Goal: Task Accomplishment & Management: Use online tool/utility

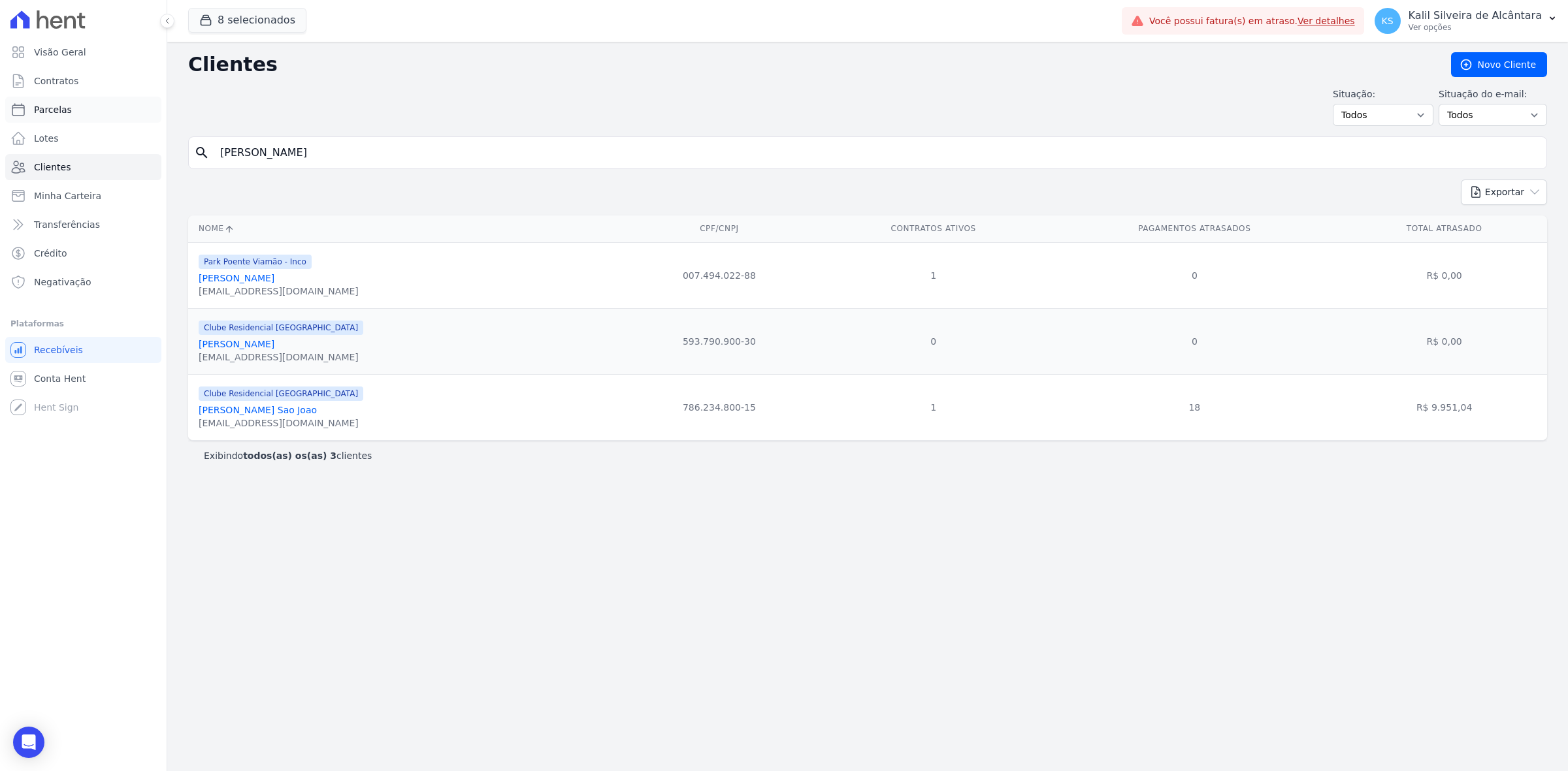
click at [117, 112] on link "Parcelas" at bounding box center [83, 109] width 156 height 26
select select
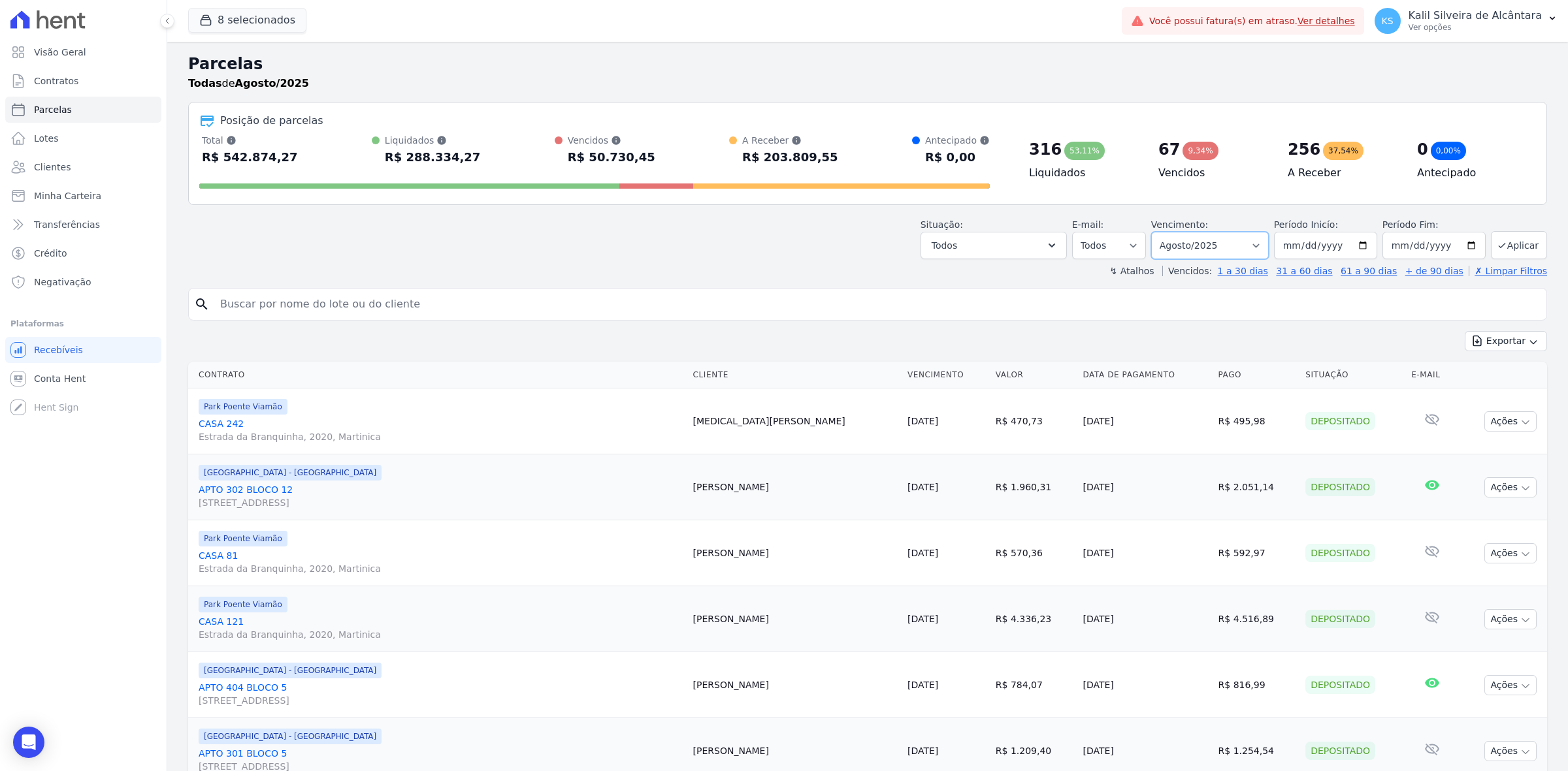
click at [1191, 248] on select "Filtrar por período ──────── Todos os meses Novembro/2022 Dezembro/2022 Janeiro…" at bounding box center [1210, 246] width 117 height 28
select select "date_range_filter"
click at [1155, 232] on select "Filtrar por período ──────── Todos os meses Novembro/2022 Dezembro/2022 Janeiro…" at bounding box center [1210, 246] width 117 height 28
click at [1358, 251] on input "2025-08-01" at bounding box center [1325, 246] width 103 height 28
type input "[DATE]"
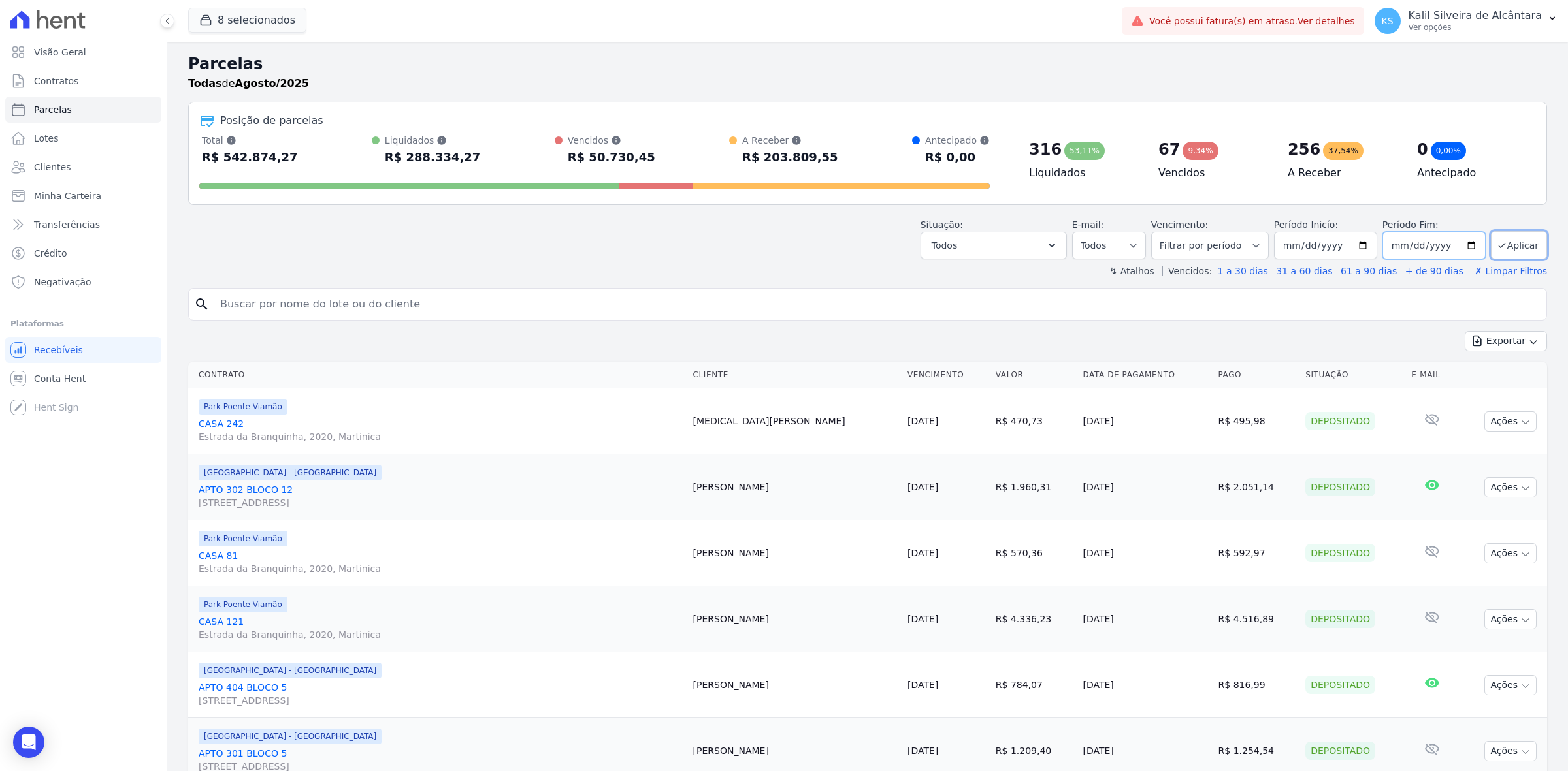
click at [1458, 241] on input "2025-08-31" at bounding box center [1434, 246] width 103 height 28
type input "[DATE]"
click at [1509, 241] on button "Aplicar" at bounding box center [1519, 246] width 56 height 28
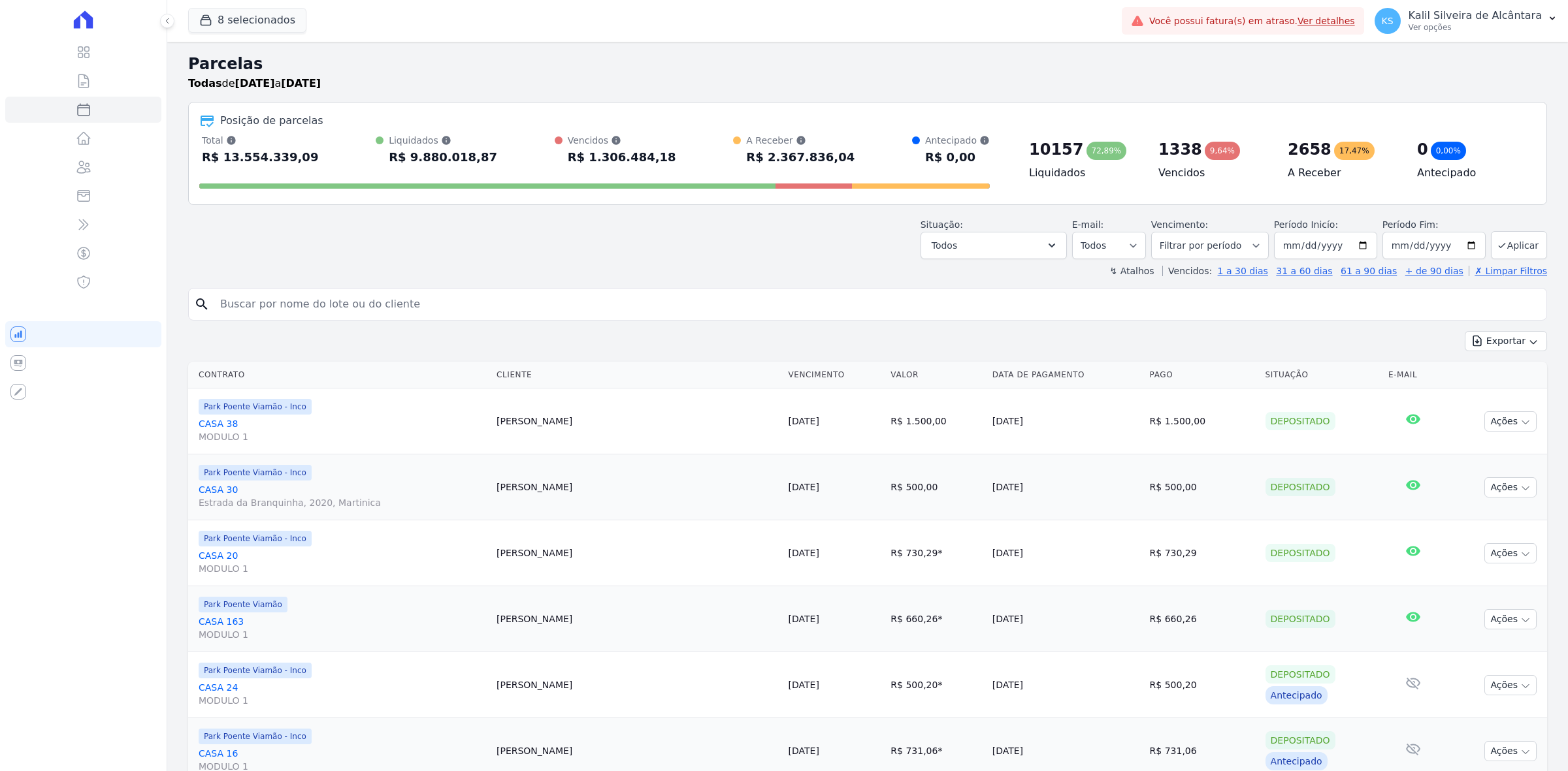
select select
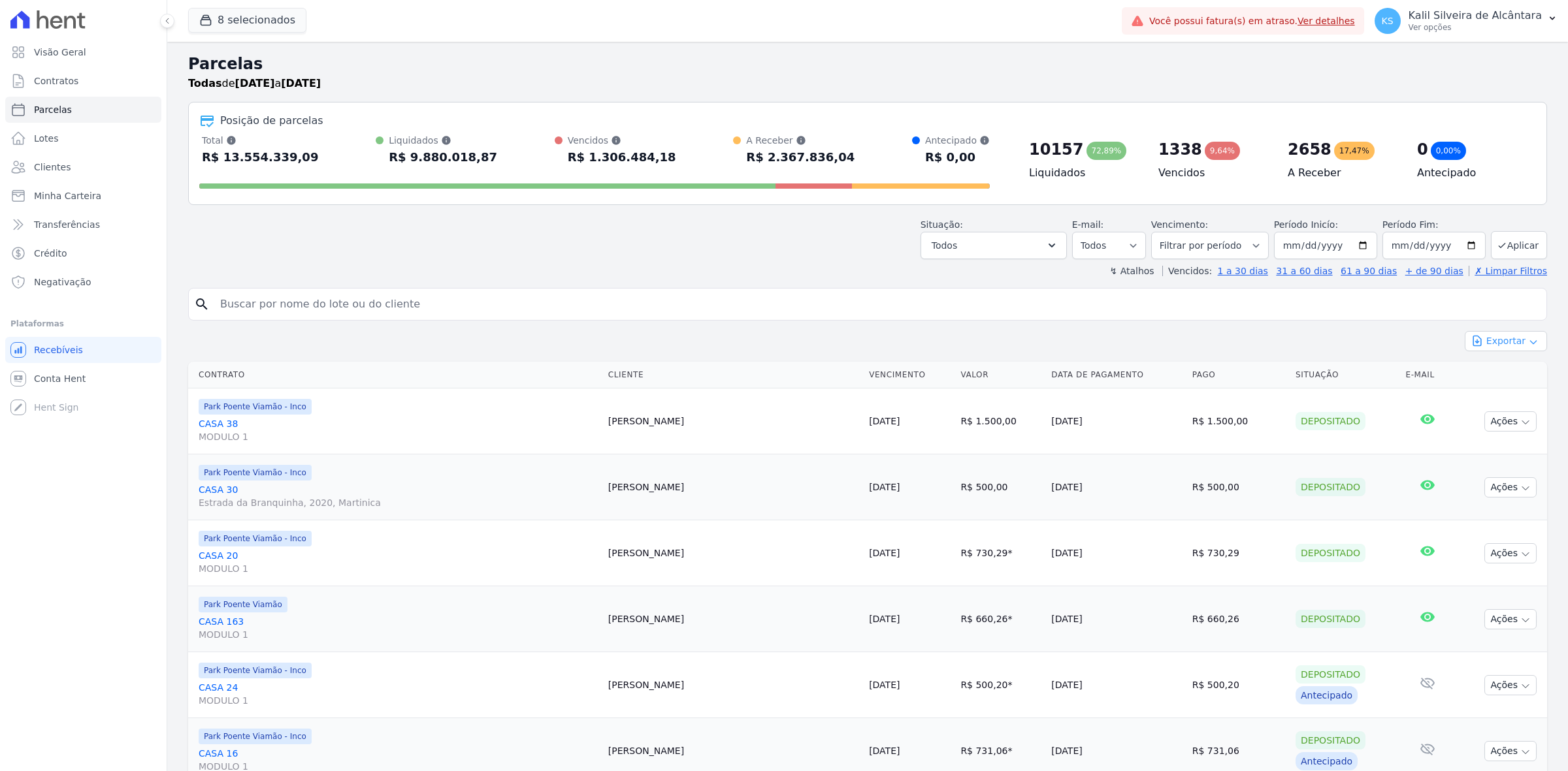
click at [1504, 341] on button "Exportar" at bounding box center [1506, 341] width 82 height 20
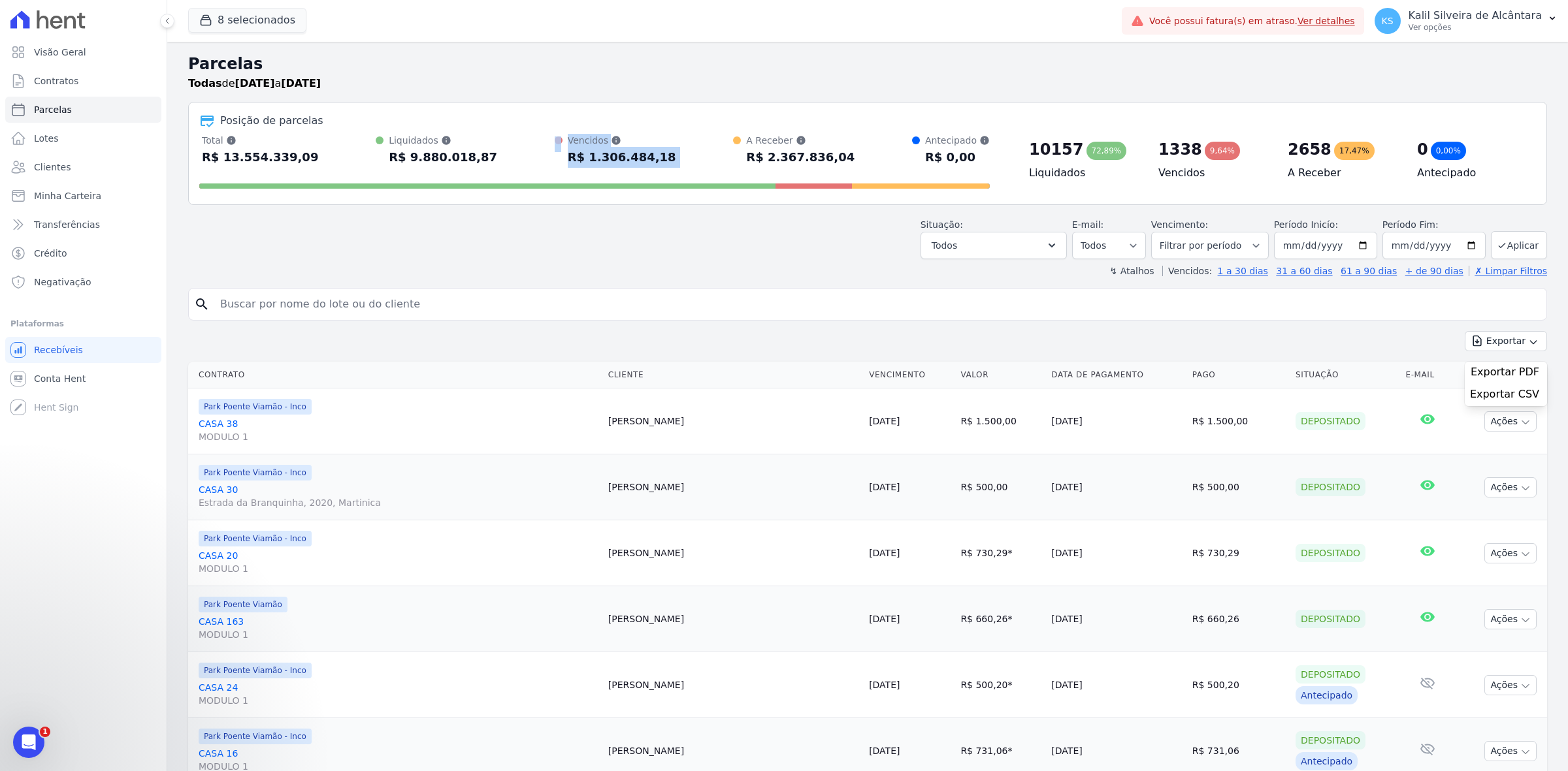
drag, startPoint x: 624, startPoint y: 161, endPoint x: 703, endPoint y: 161, distance: 79.0
click at [703, 161] on div "Total Soma das parcelas pagas, vencidas, em aberto e agendadas. Não considera p…" at bounding box center [594, 151] width 791 height 34
click at [701, 161] on div "Total Soma das parcelas pagas, vencidas, em aberto e agendadas. Não considera p…" at bounding box center [594, 151] width 791 height 34
click at [260, 13] on button "8 selecionados" at bounding box center [247, 20] width 118 height 25
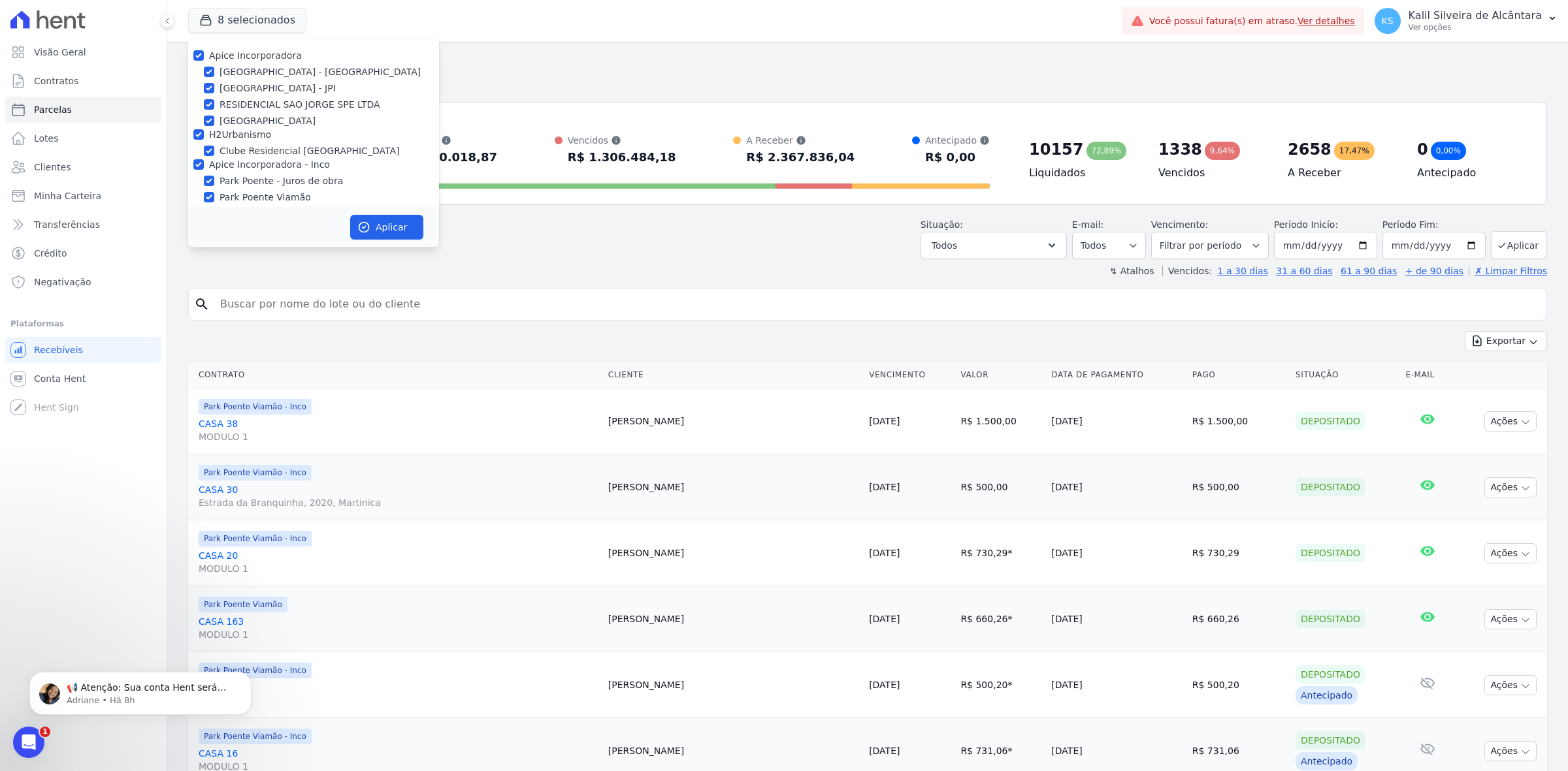
click at [258, 78] on label "[GEOGRAPHIC_DATA] - [GEOGRAPHIC_DATA]" at bounding box center [320, 72] width 201 height 13
click at [215, 77] on input "[GEOGRAPHIC_DATA] - [GEOGRAPHIC_DATA]" at bounding box center [209, 71] width 10 height 10
checkbox input "false"
click at [252, 65] on label "[GEOGRAPHIC_DATA] - [GEOGRAPHIC_DATA]" at bounding box center [320, 72] width 201 height 13
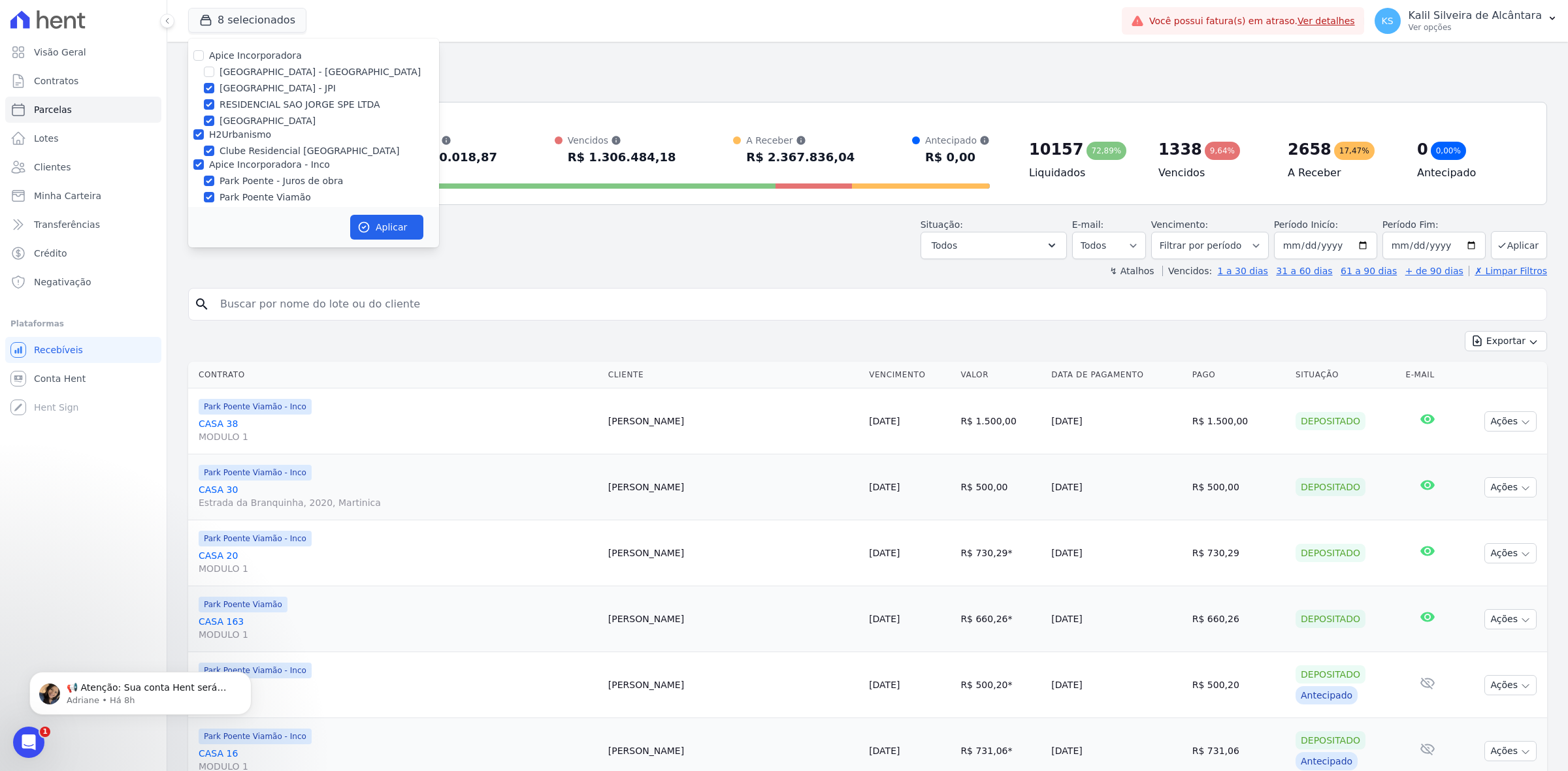
click at [215, 66] on input "[GEOGRAPHIC_DATA] - [GEOGRAPHIC_DATA]" at bounding box center [209, 71] width 10 height 10
checkbox input "true"
click at [255, 58] on label "Apice Incorporadora" at bounding box center [255, 55] width 93 height 10
click at [204, 58] on input "Apice Incorporadora" at bounding box center [199, 55] width 10 height 10
checkbox input "false"
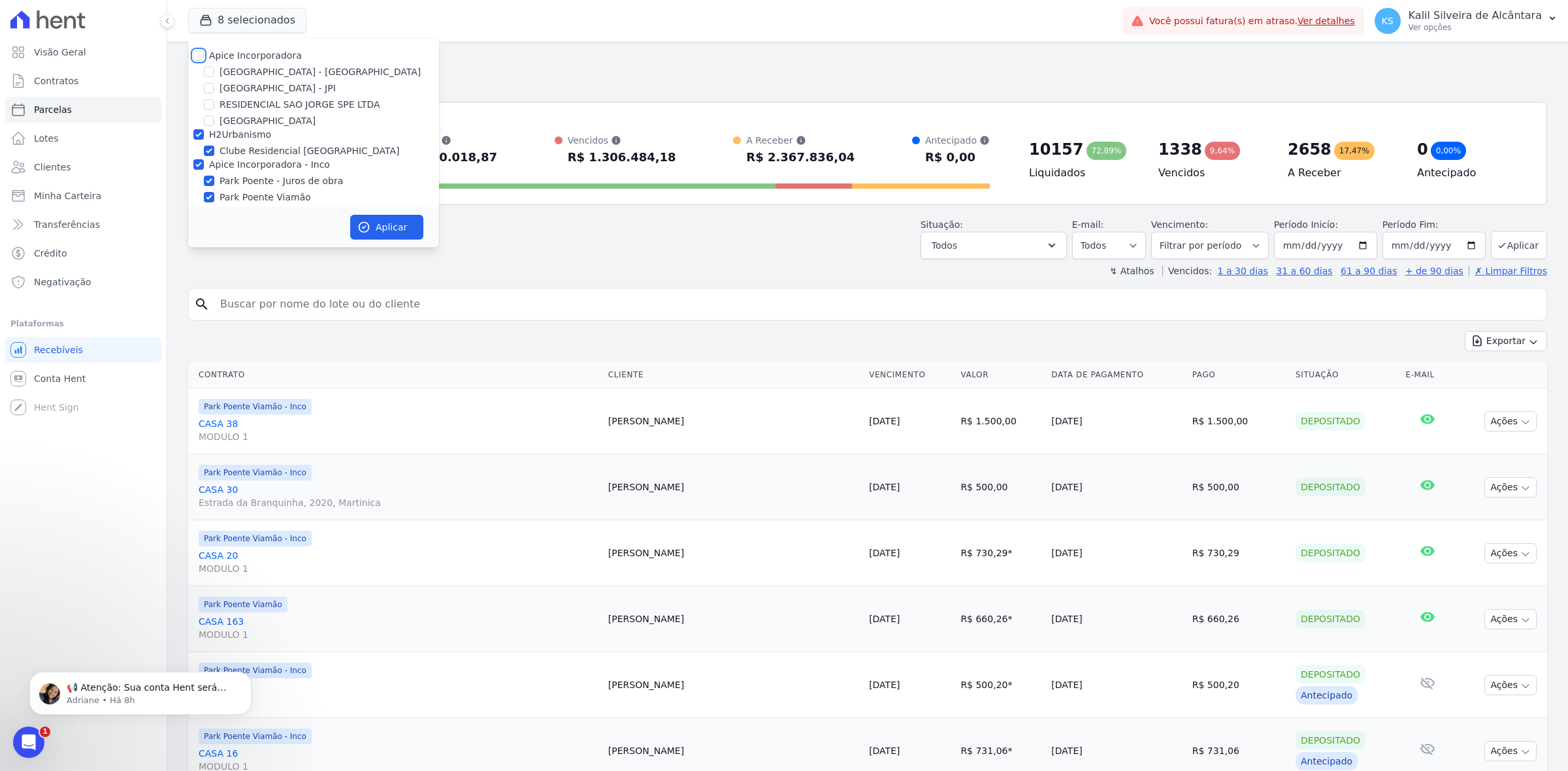
checkbox input "false"
click at [203, 136] on input "H2Urbanismo" at bounding box center [199, 134] width 10 height 10
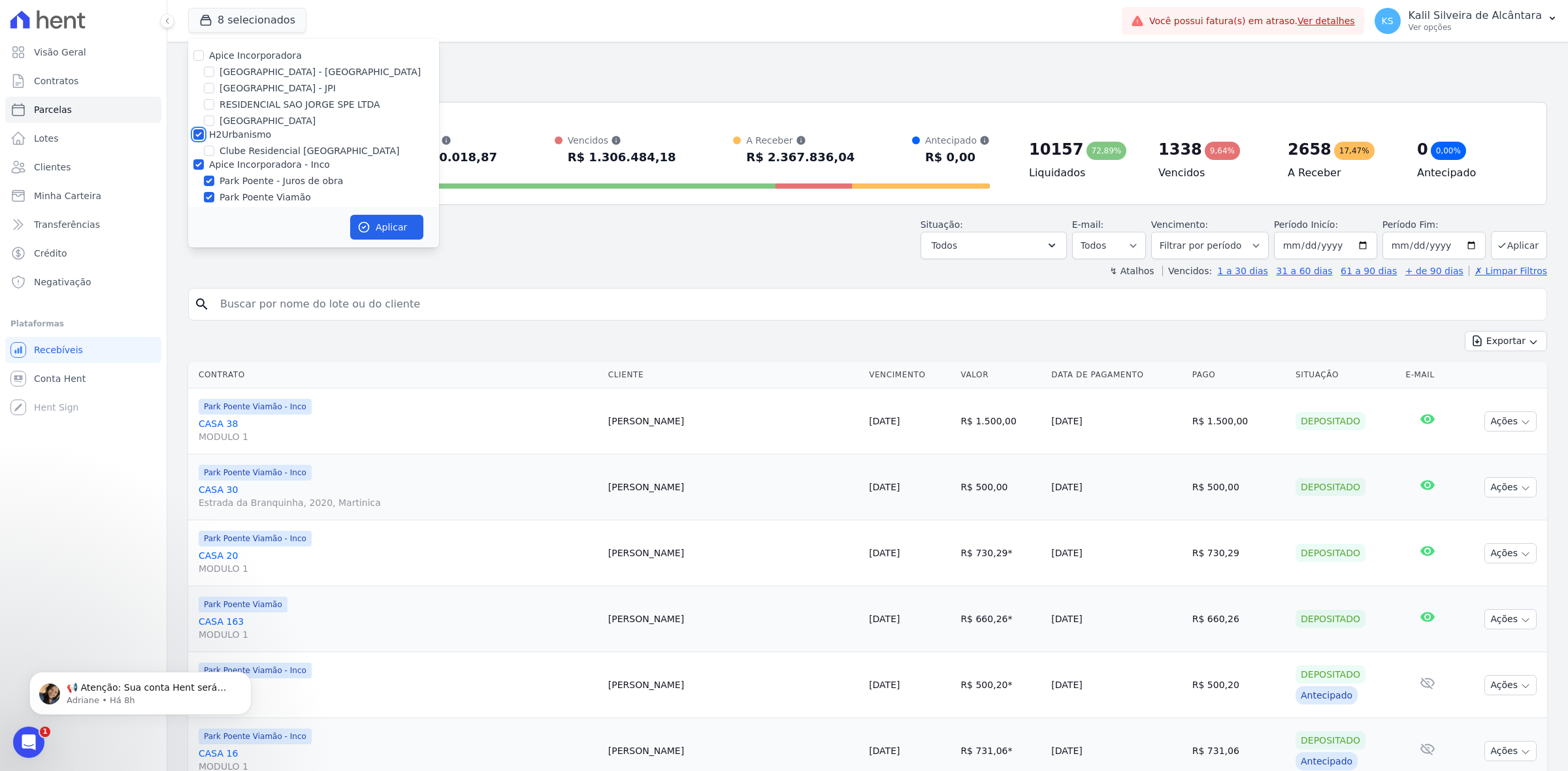
checkbox input "false"
click at [210, 164] on label "Apice Incorporadora - Inco" at bounding box center [269, 164] width 121 height 10
click at [204, 164] on input "Apice Incorporadora - Inco" at bounding box center [199, 164] width 10 height 10
checkbox input "false"
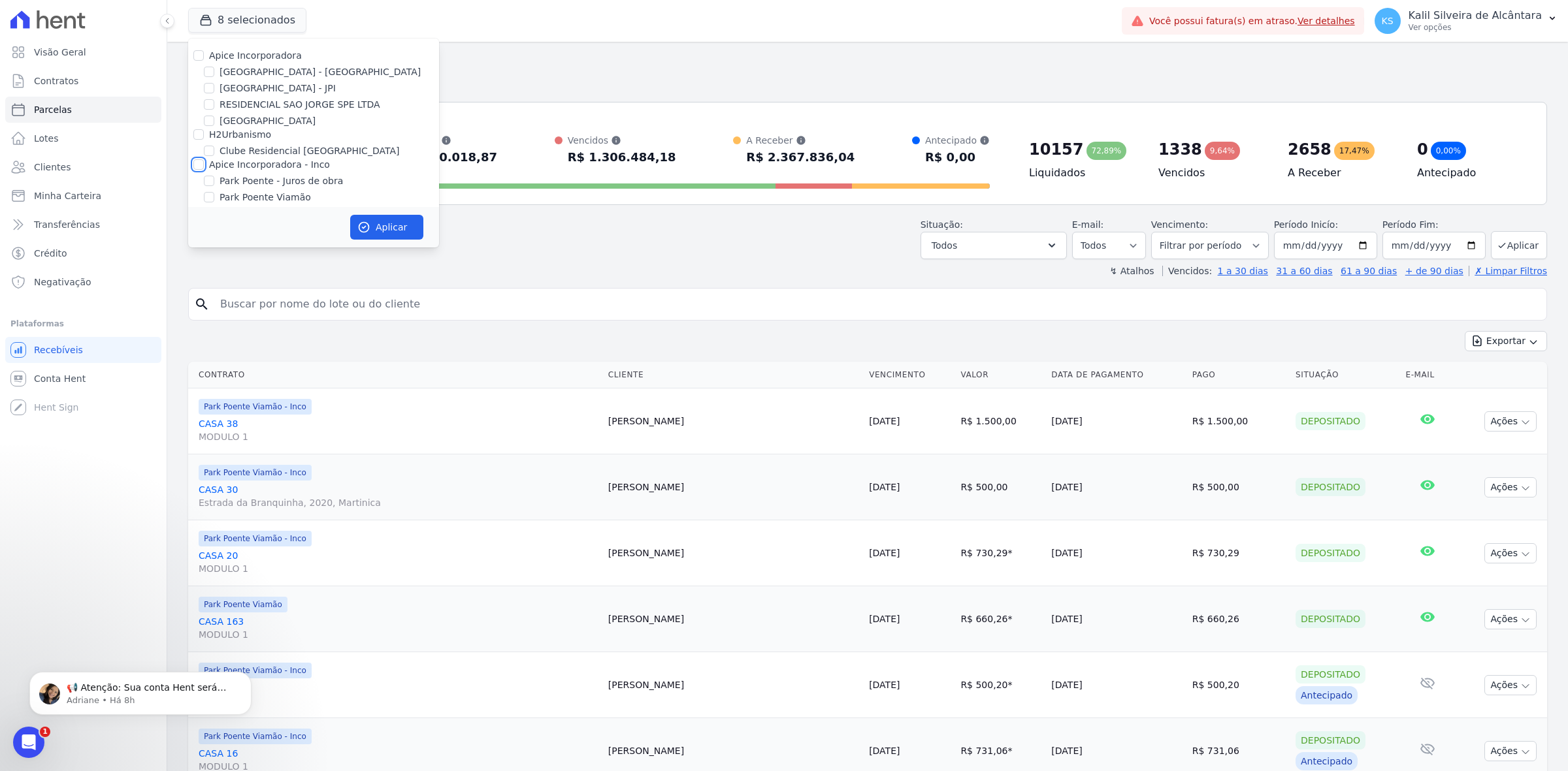
checkbox input "false"
click at [278, 175] on label "Park Poente Viamão" at bounding box center [265, 173] width 91 height 13
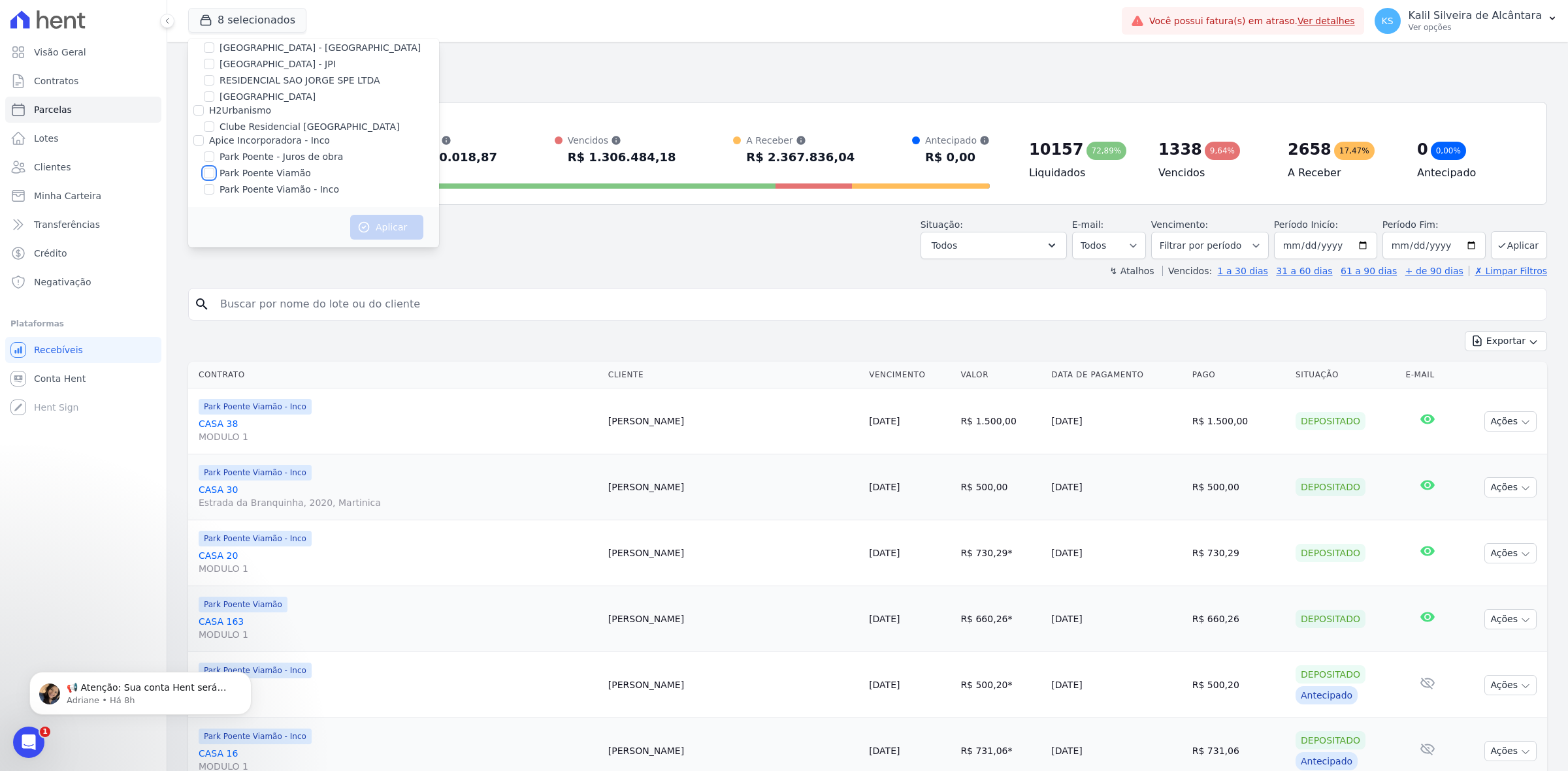
click at [215, 175] on input "Park Poente Viamão" at bounding box center [209, 173] width 10 height 10
checkbox input "true"
click at [278, 189] on label "Park Poente Viamão - Inco" at bounding box center [279, 189] width 120 height 13
click at [215, 189] on input "Park Poente Viamão - Inco" at bounding box center [209, 189] width 10 height 10
checkbox input "true"
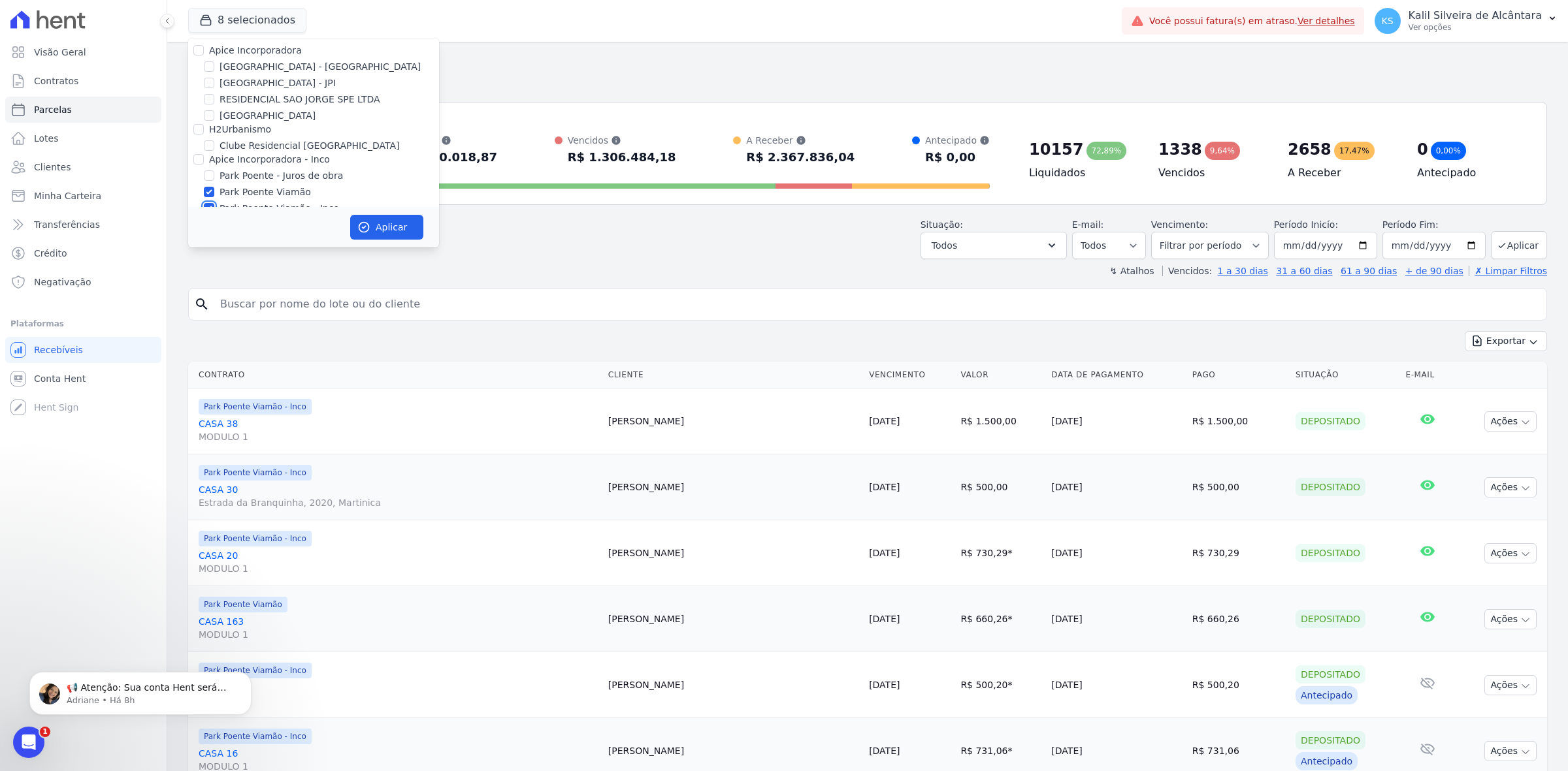
scroll to position [0, 0]
click at [262, 72] on label "[GEOGRAPHIC_DATA] - [GEOGRAPHIC_DATA]" at bounding box center [320, 72] width 201 height 13
click at [215, 72] on input "[GEOGRAPHIC_DATA] - [GEOGRAPHIC_DATA]" at bounding box center [209, 71] width 10 height 10
checkbox input "true"
click at [383, 227] on button "Aplicar" at bounding box center [387, 227] width 73 height 25
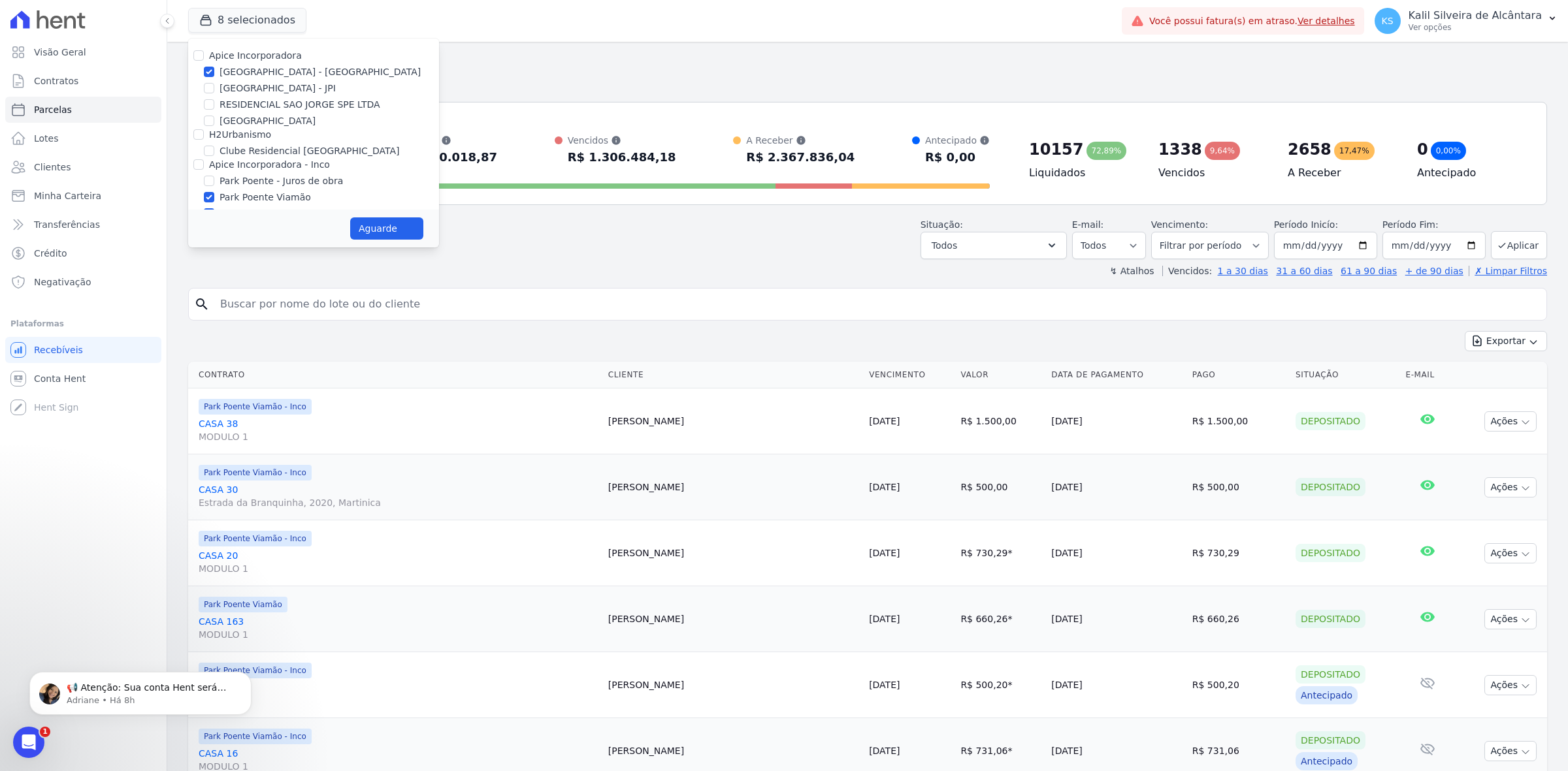
select select
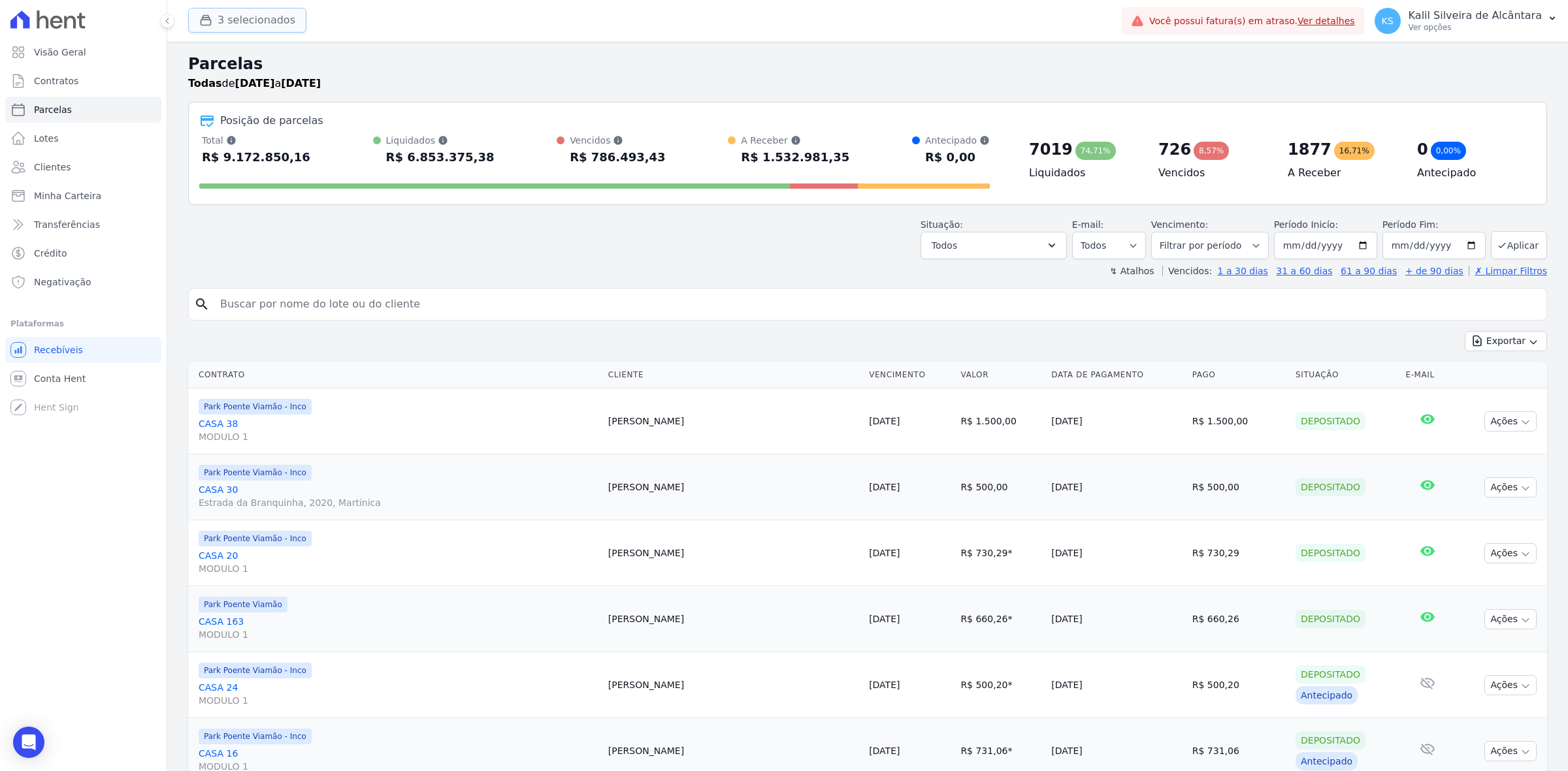
click at [247, 22] on button "3 selecionados" at bounding box center [247, 20] width 118 height 25
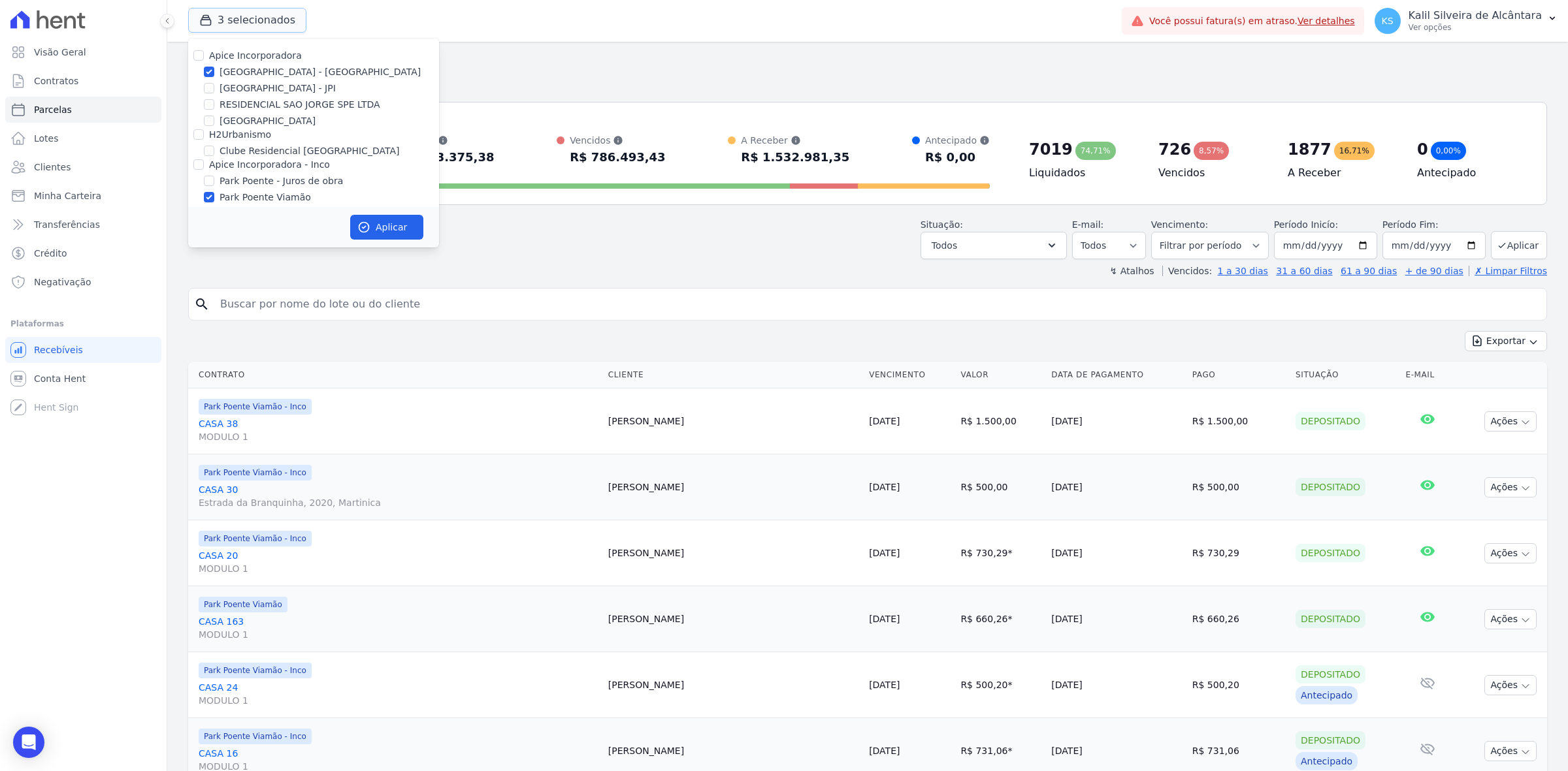
scroll to position [24, 0]
click at [806, 230] on div "Situação: Agendado Em Aberto Pago Processando Cancelado Vencido Transferindo De…" at bounding box center [867, 235] width 1358 height 46
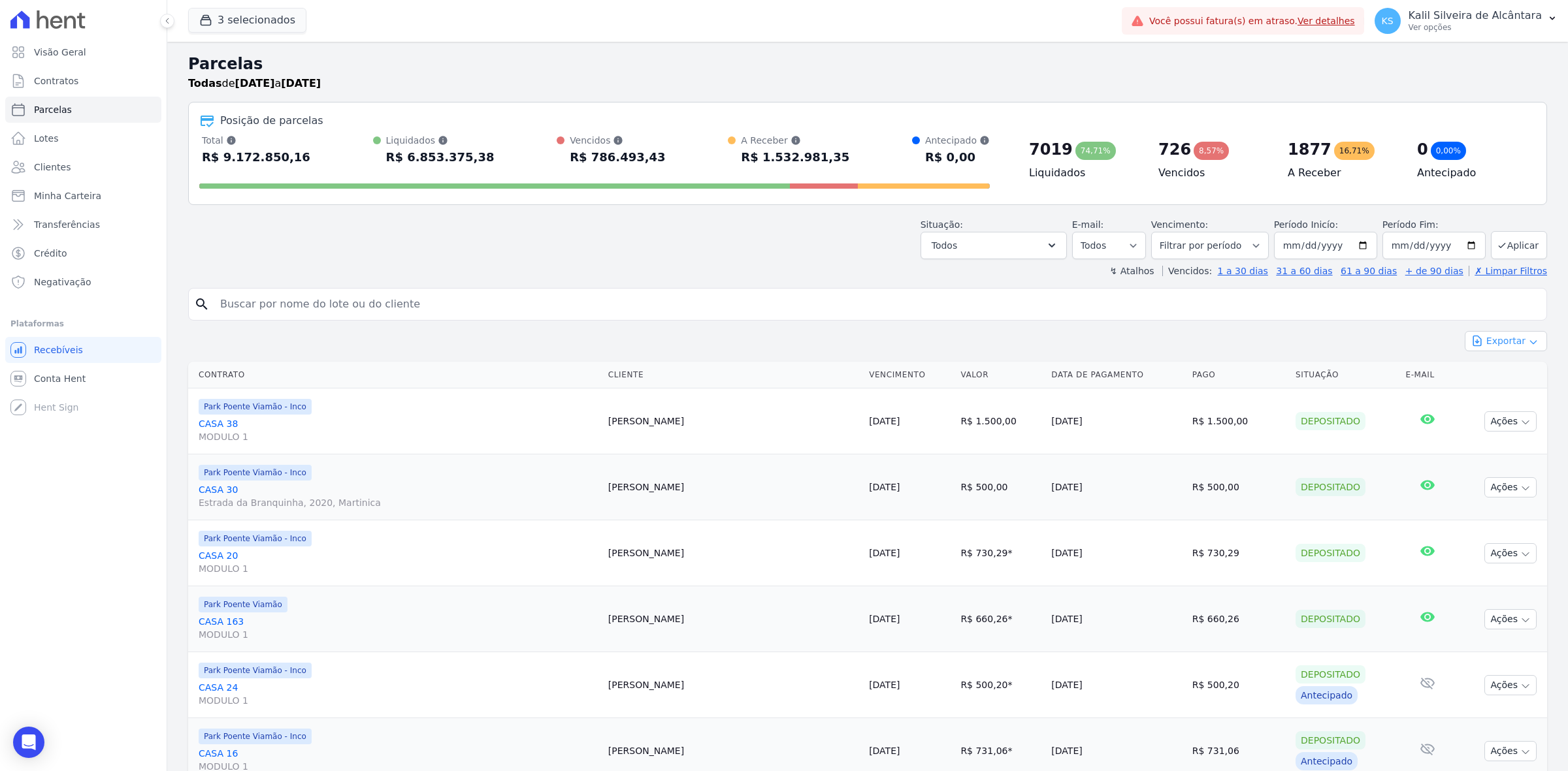
click at [1501, 336] on button "Exportar" at bounding box center [1506, 341] width 82 height 20
click at [1511, 396] on span "Exportar CSV" at bounding box center [1504, 395] width 70 height 13
